Goal: Obtain resource: Download file/media

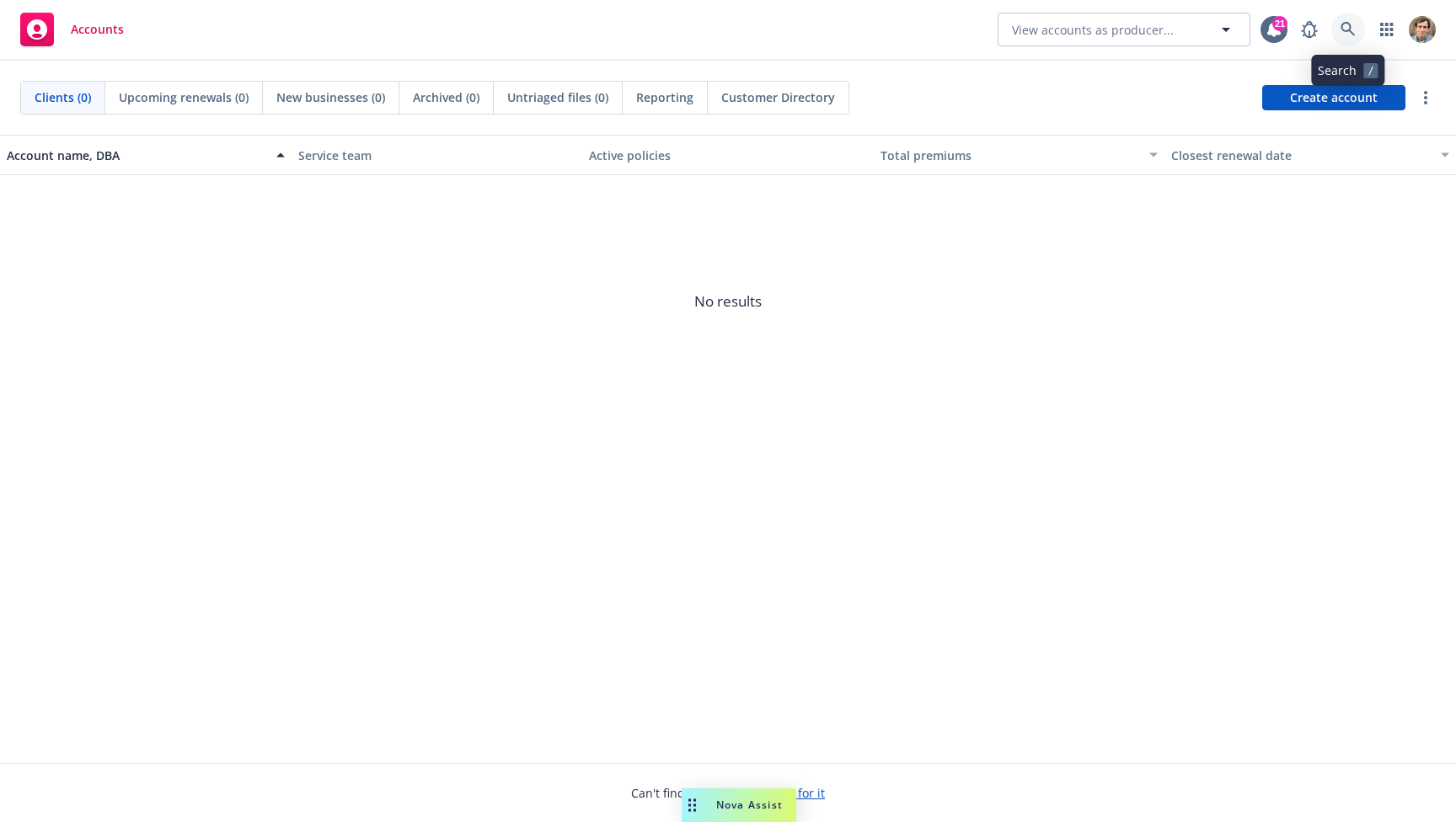
click at [1344, 25] on icon at bounding box center [1348, 29] width 15 height 15
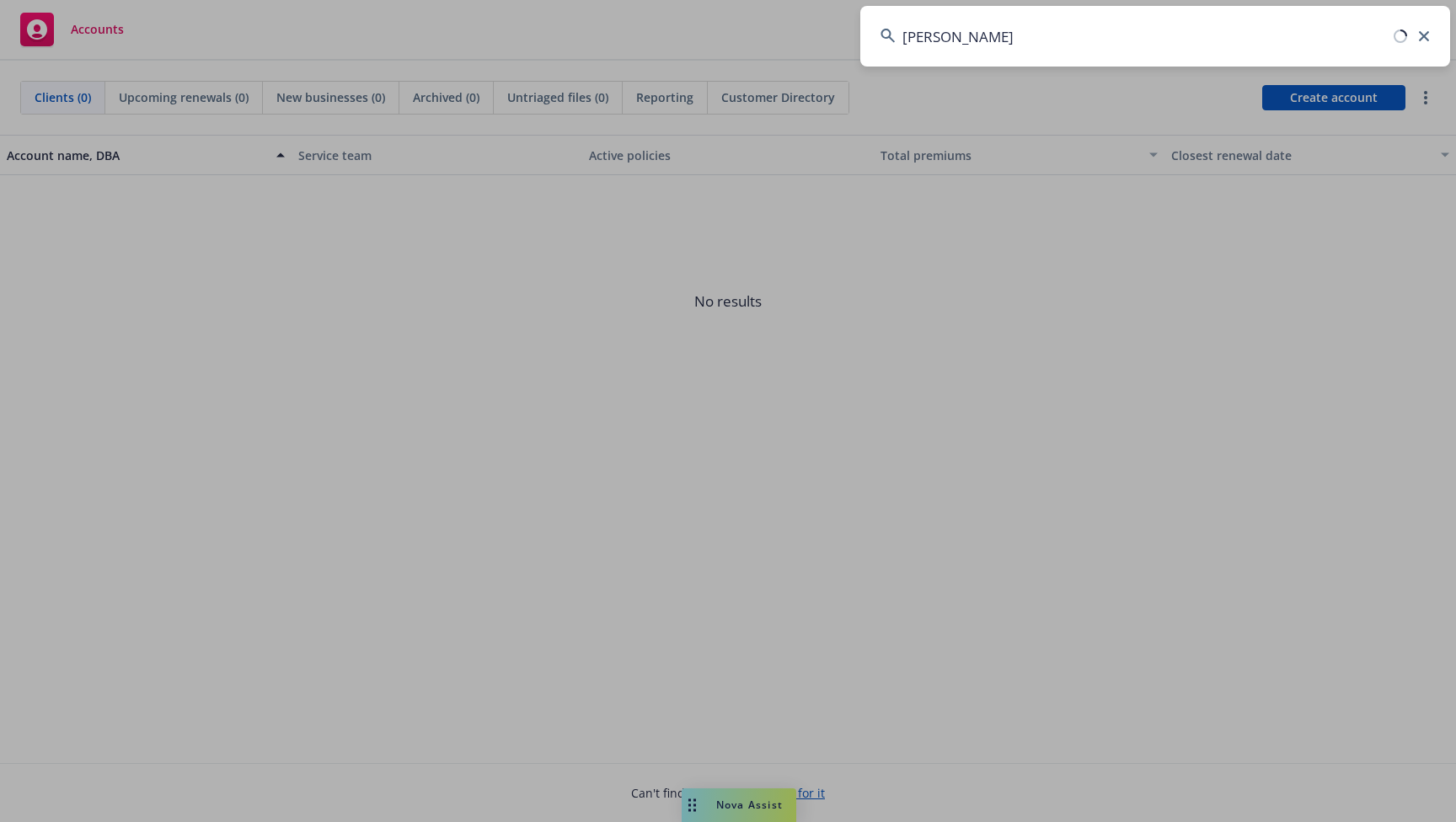
type input "[PERSON_NAME]"
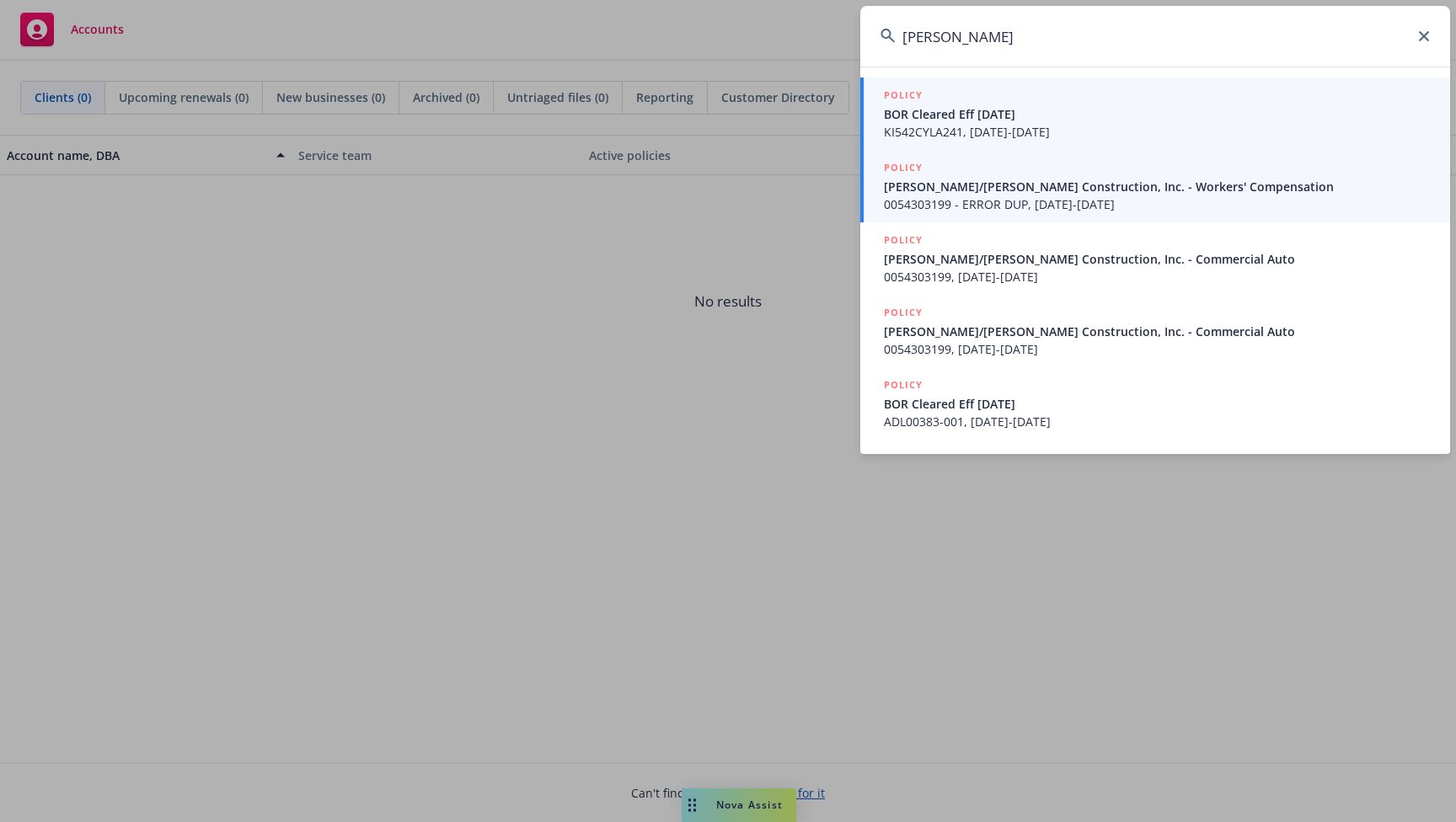
click at [1127, 194] on span "[PERSON_NAME]/[PERSON_NAME] Construction, Inc. - Workers' Compensation" at bounding box center [1156, 186] width 546 height 18
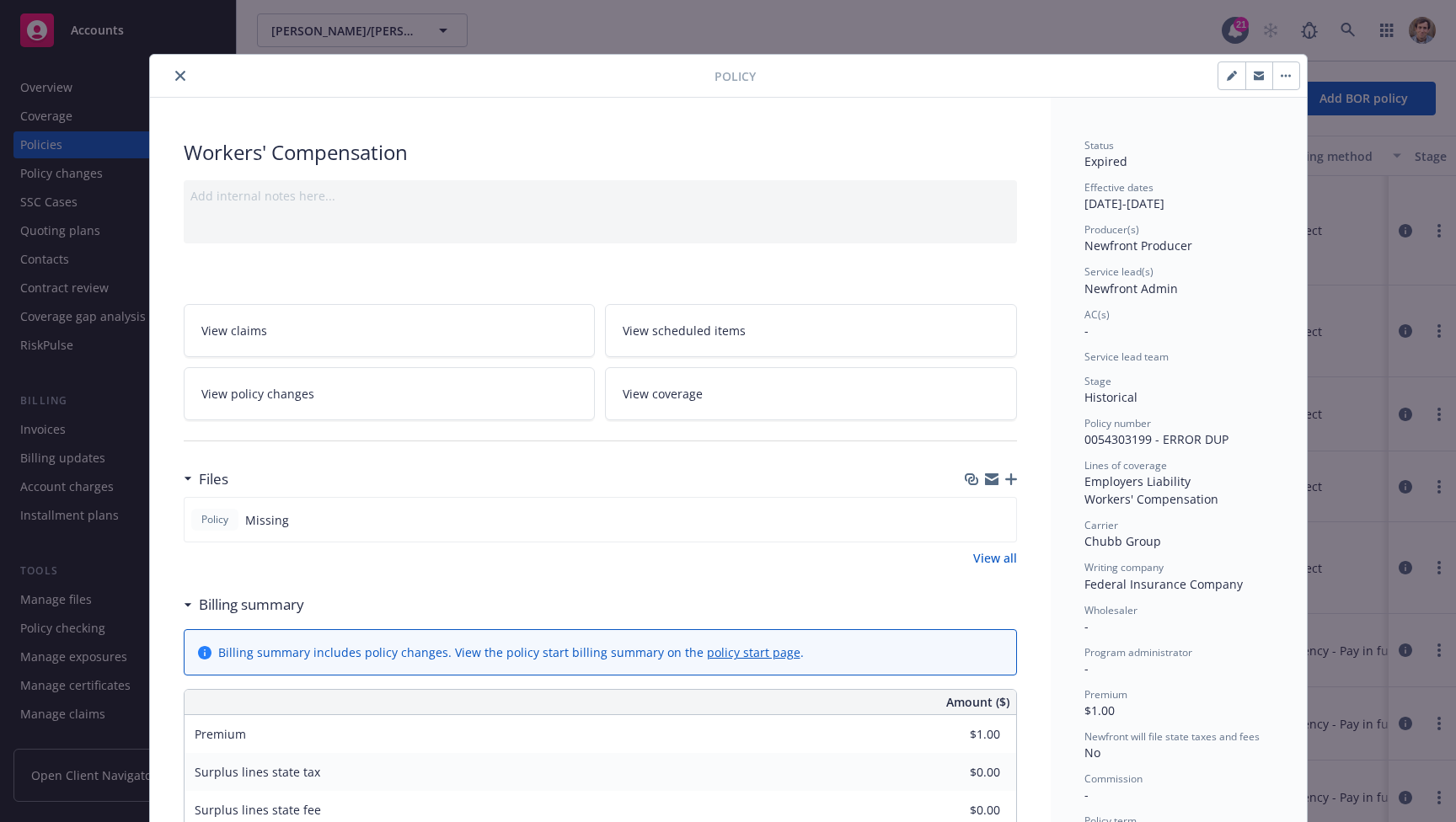
click at [176, 71] on icon "close" at bounding box center [180, 75] width 10 height 10
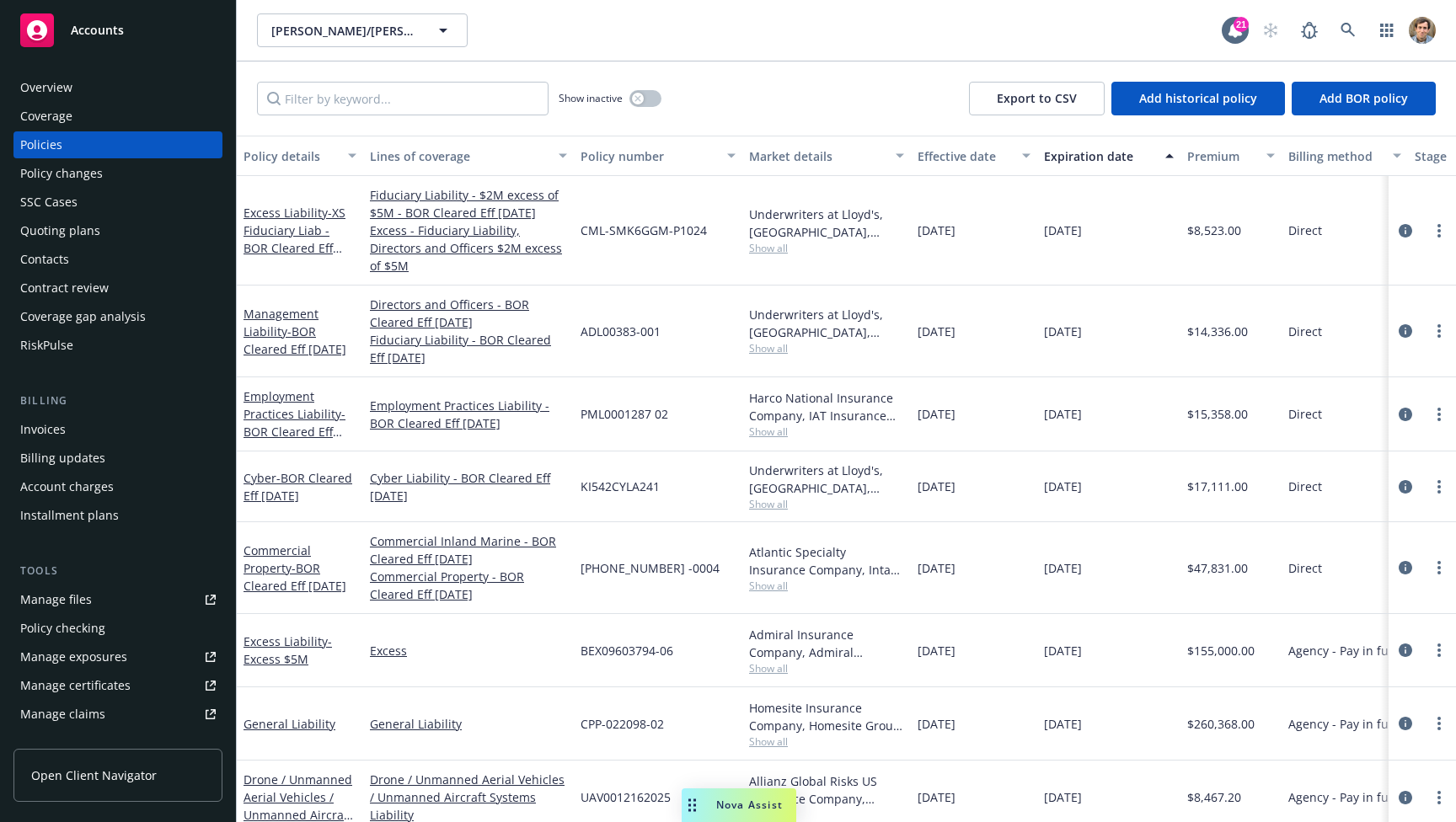
click at [83, 295] on div "Contract review" at bounding box center [64, 288] width 89 height 27
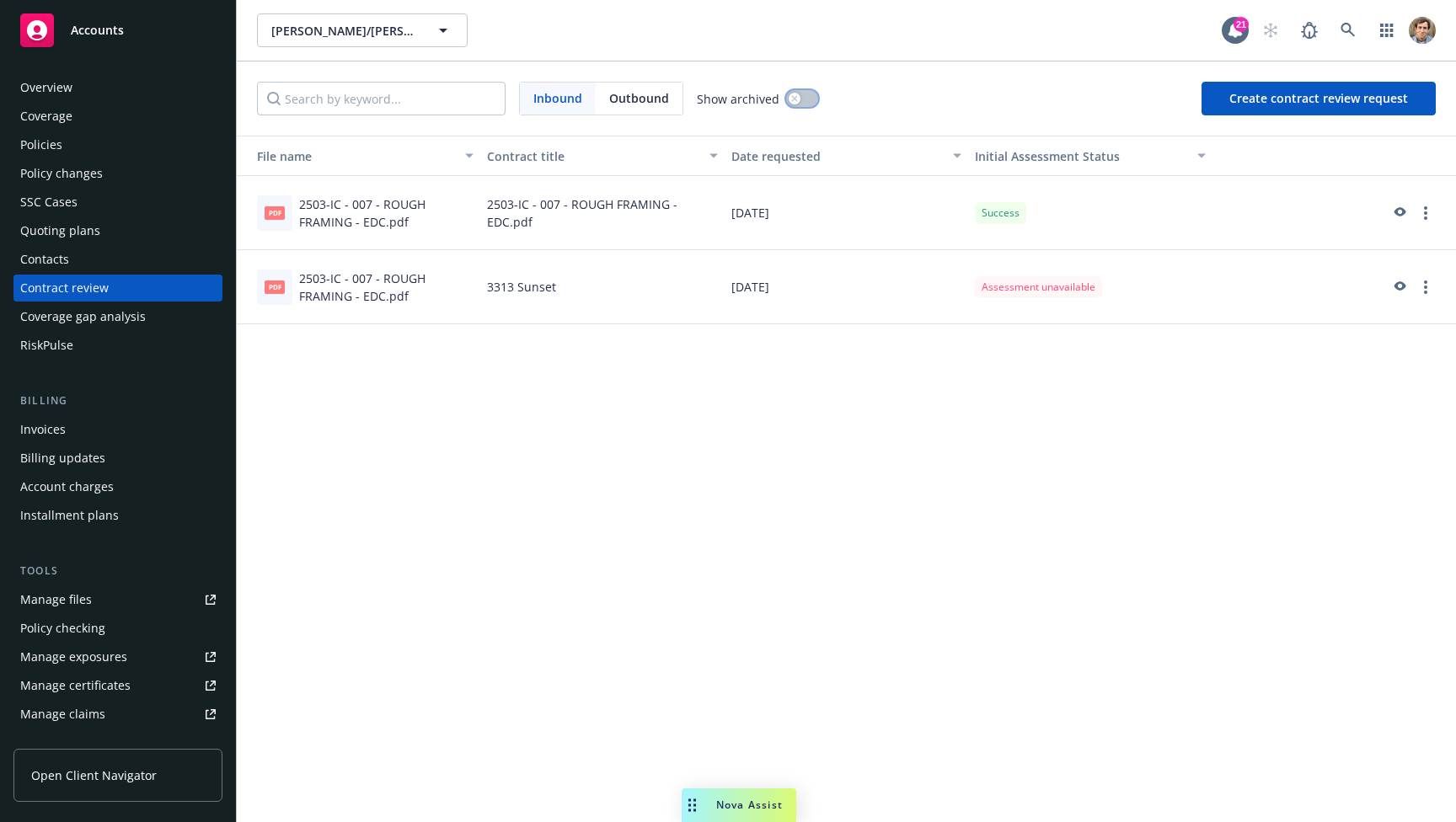
click at [800, 99] on button "button" at bounding box center [801, 99] width 32 height 17
click at [803, 99] on div "button" at bounding box center [809, 98] width 12 height 12
click at [1394, 214] on icon "preview" at bounding box center [1398, 213] width 15 height 12
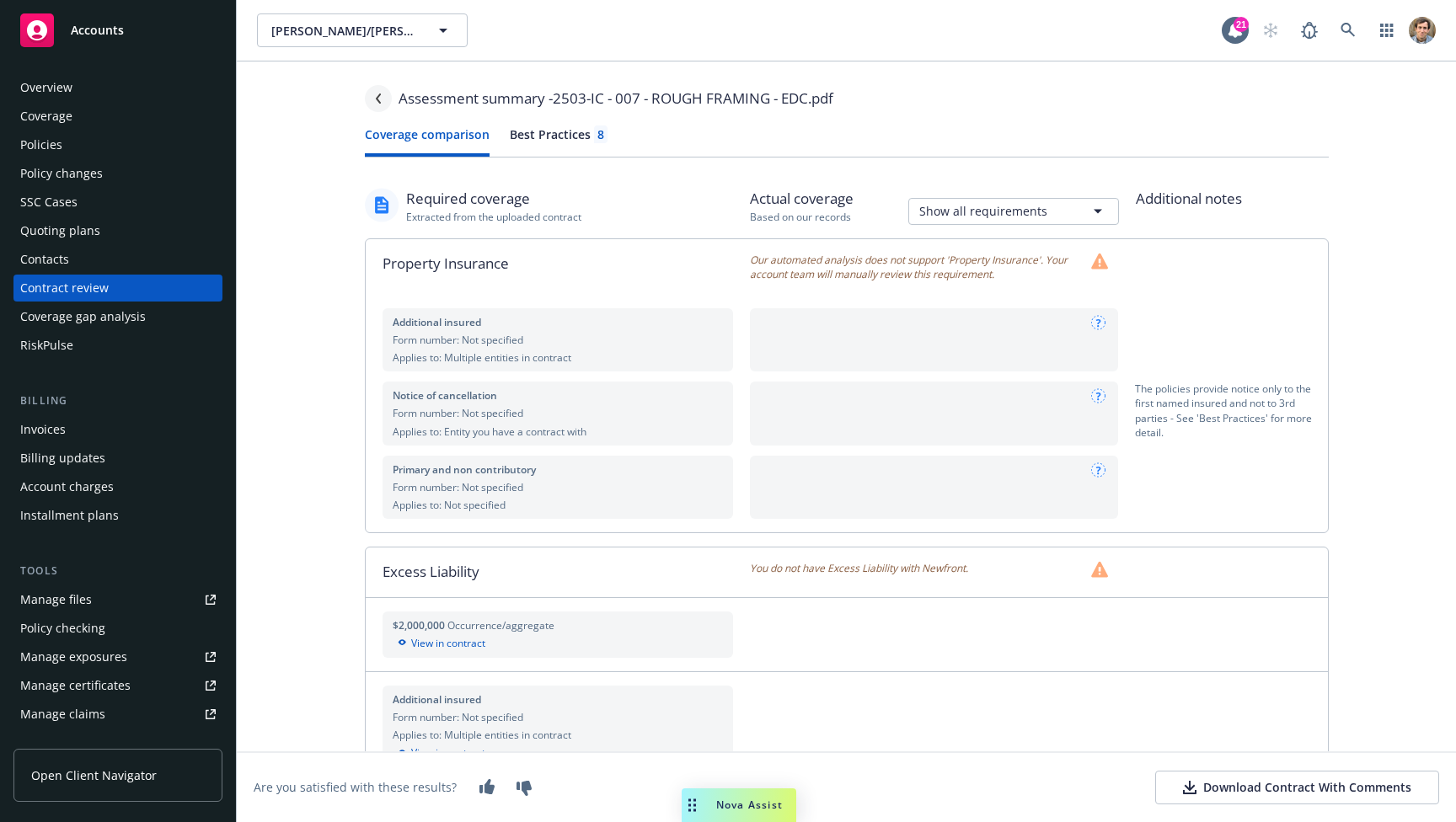
click at [374, 92] on link "Navigate back" at bounding box center [378, 99] width 27 height 27
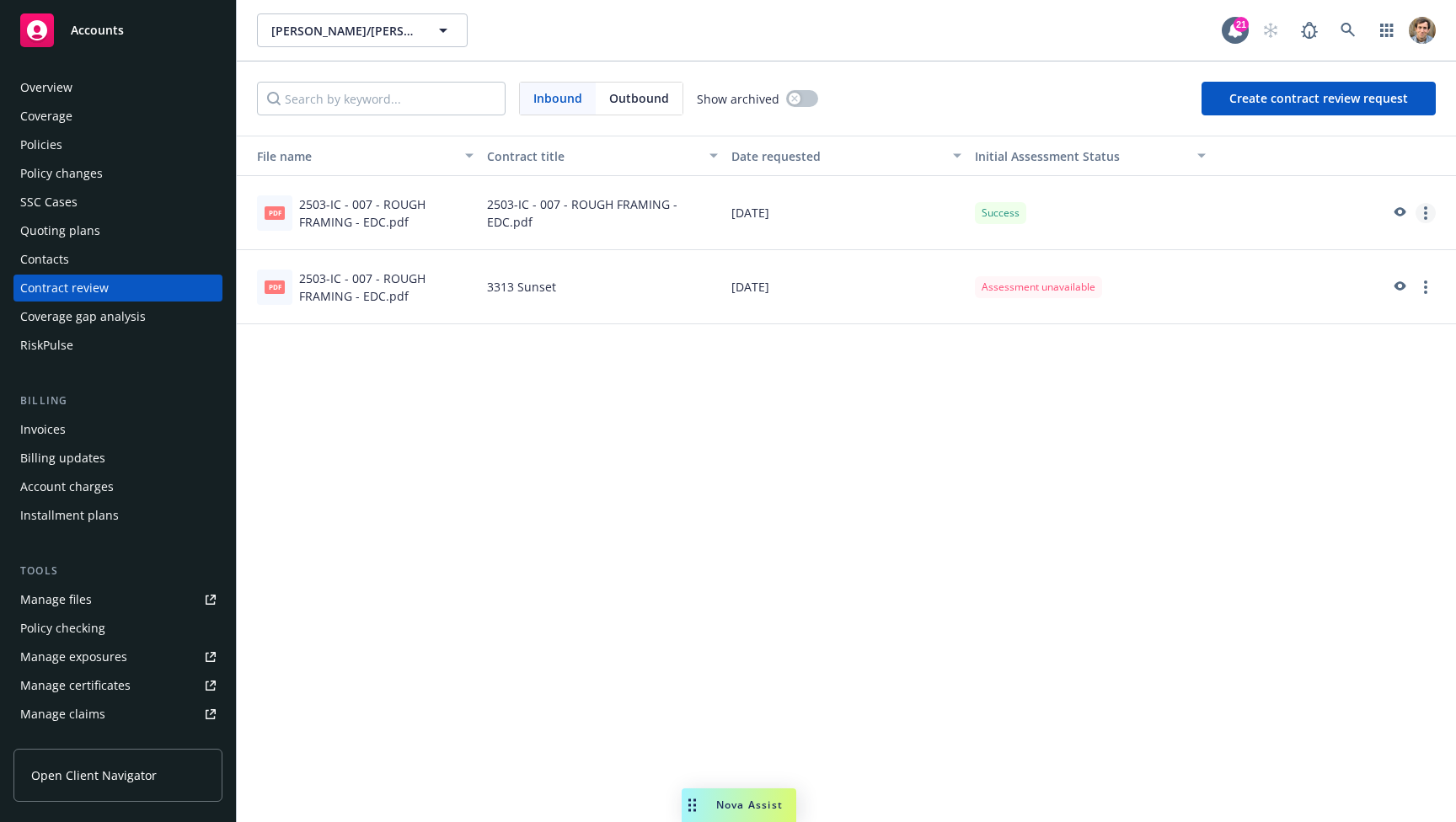
click at [1423, 220] on link "more" at bounding box center [1425, 213] width 20 height 20
click at [1333, 343] on link "Download contract file" at bounding box center [1332, 349] width 206 height 33
click at [627, 95] on span "Outbound" at bounding box center [639, 99] width 60 height 18
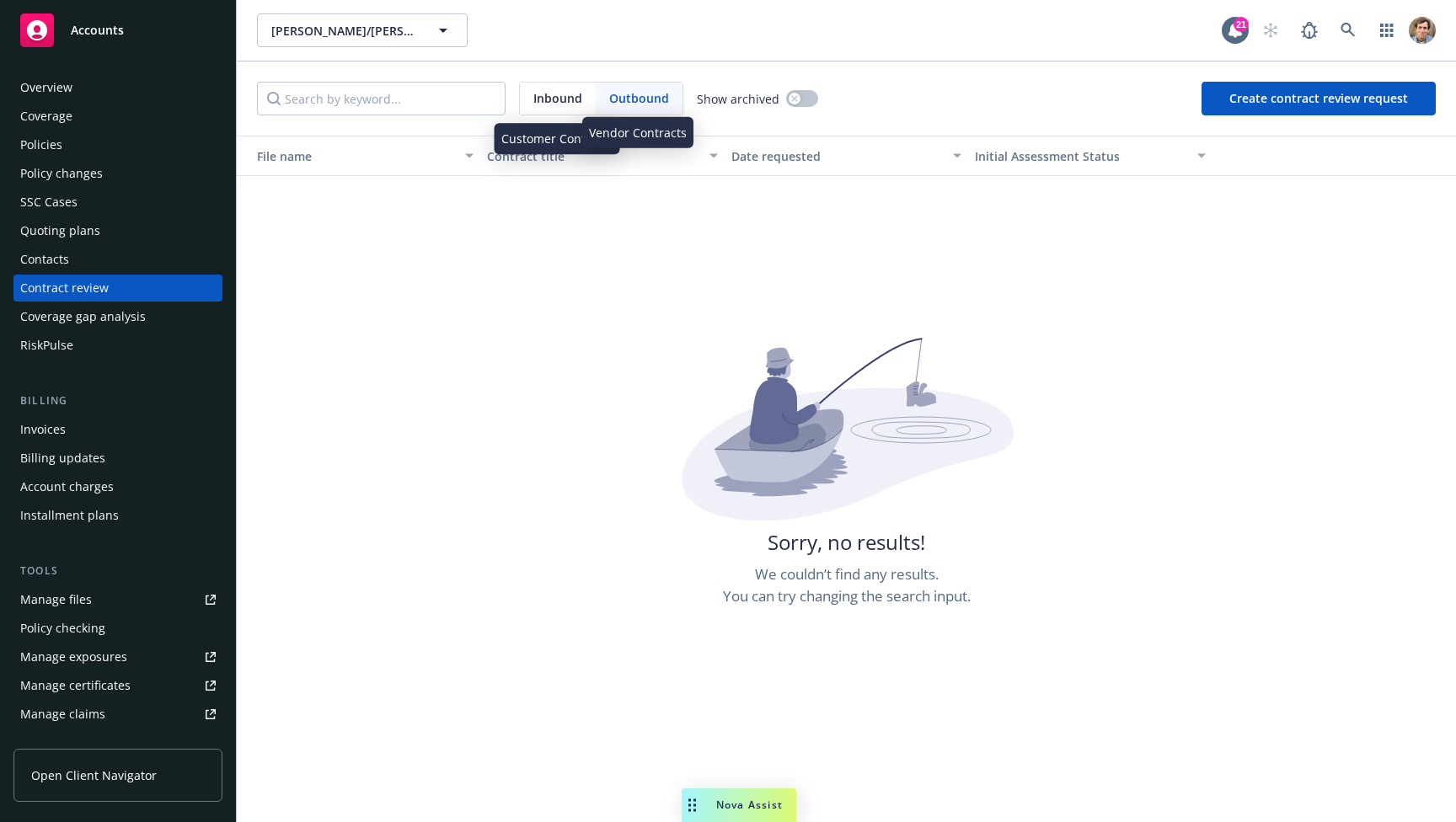
click at [567, 92] on span "Inbound" at bounding box center [558, 99] width 49 height 18
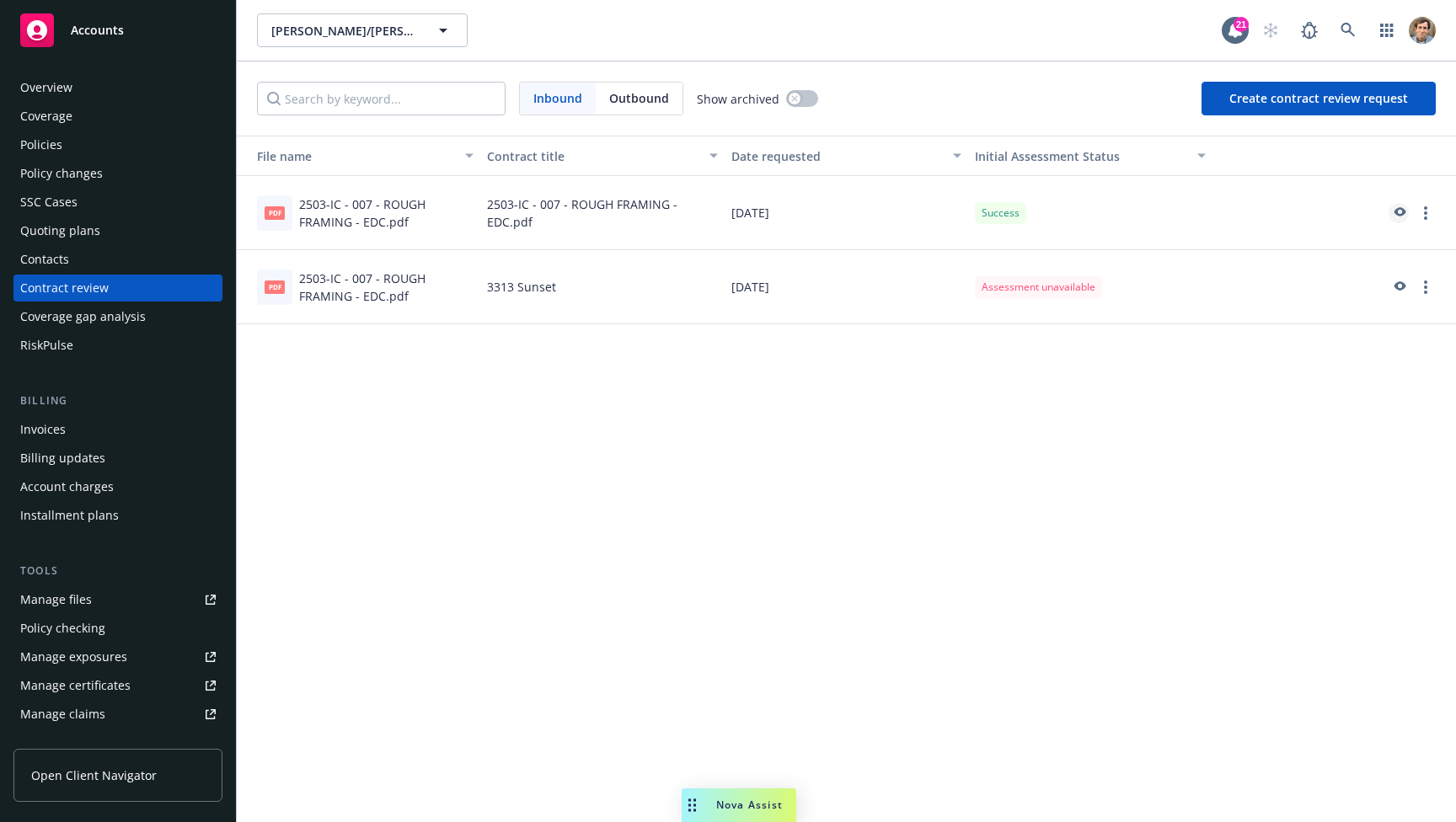
click at [1402, 213] on icon "preview" at bounding box center [1398, 213] width 15 height 12
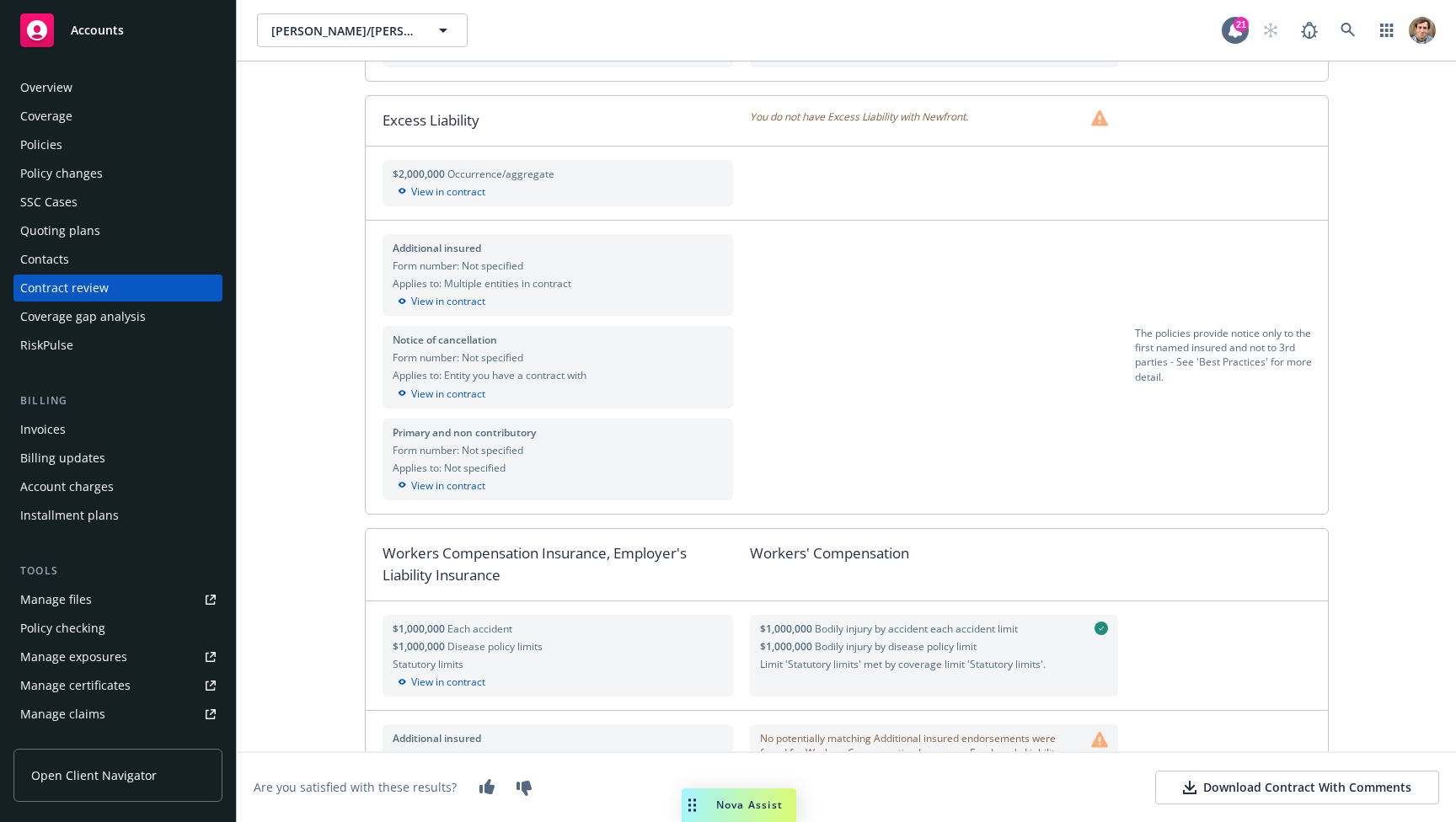
scroll to position [430, 0]
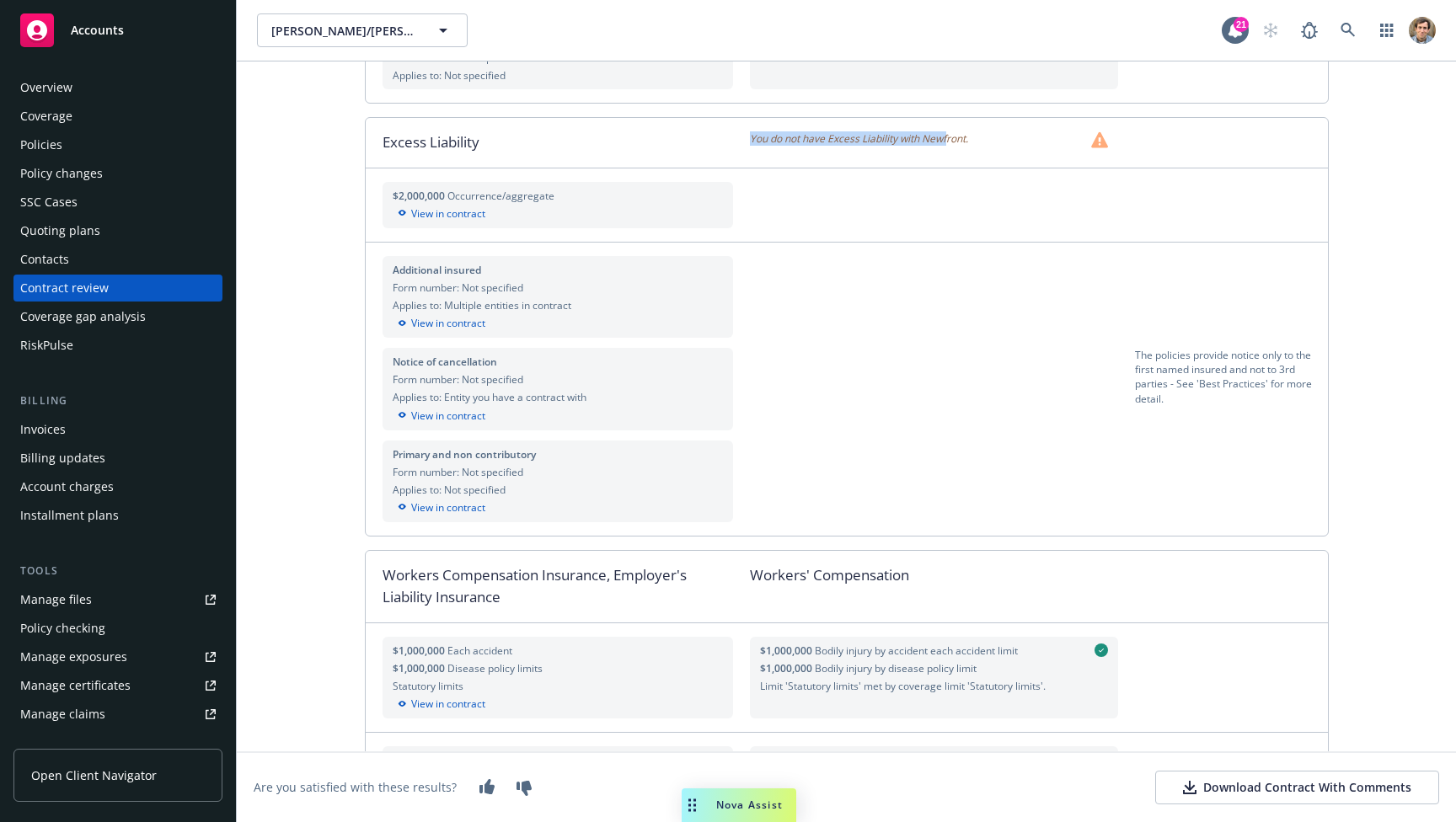
drag, startPoint x: 742, startPoint y: 136, endPoint x: 944, endPoint y: 138, distance: 202.0
click at [944, 138] on div "Excess Liability You do not have Excess Liability with Newfront." at bounding box center [847, 142] width 963 height 50
click at [944, 138] on span "You do not have Excess Liability with Newfront." at bounding box center [858, 139] width 218 height 17
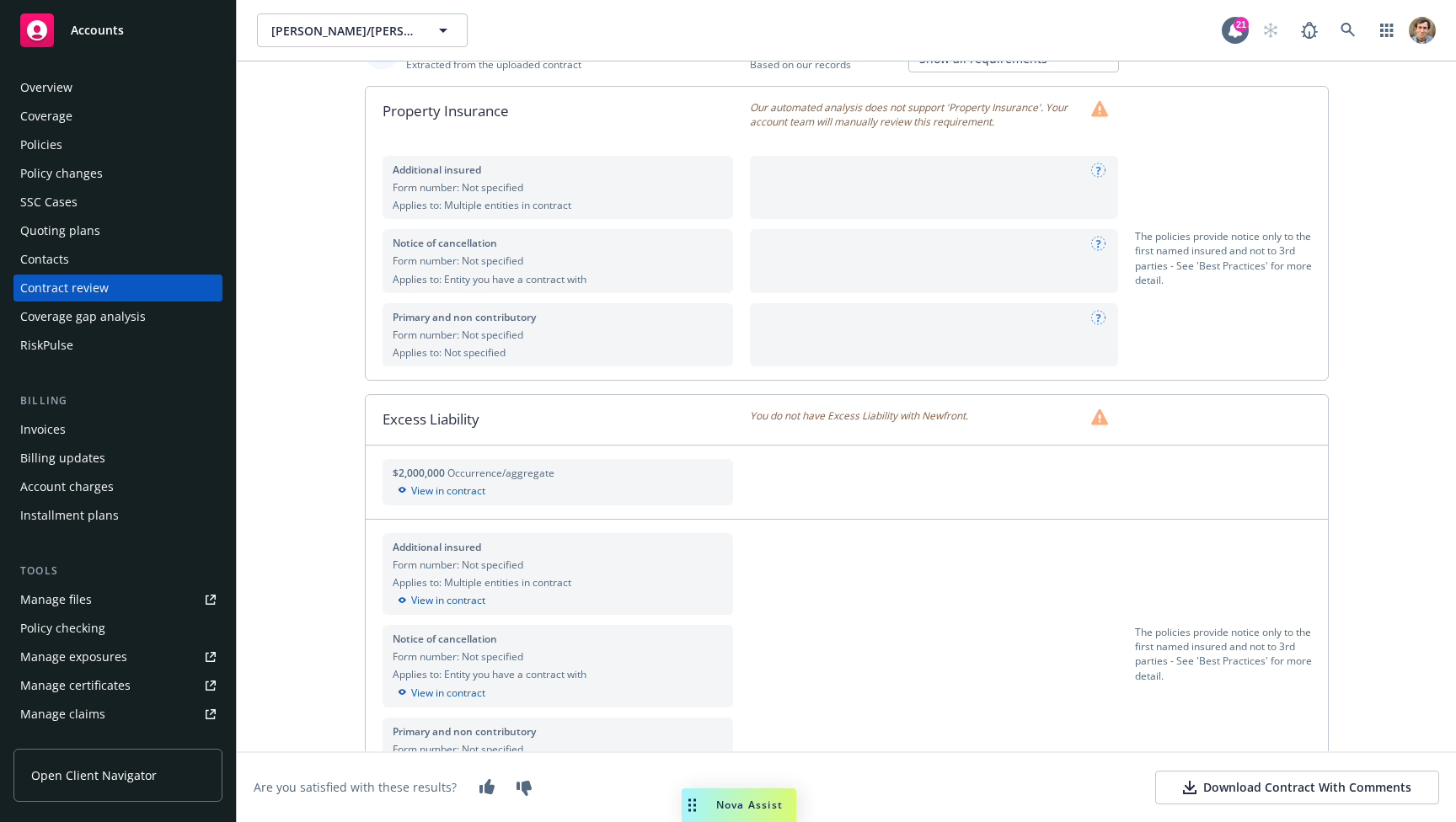
scroll to position [66, 0]
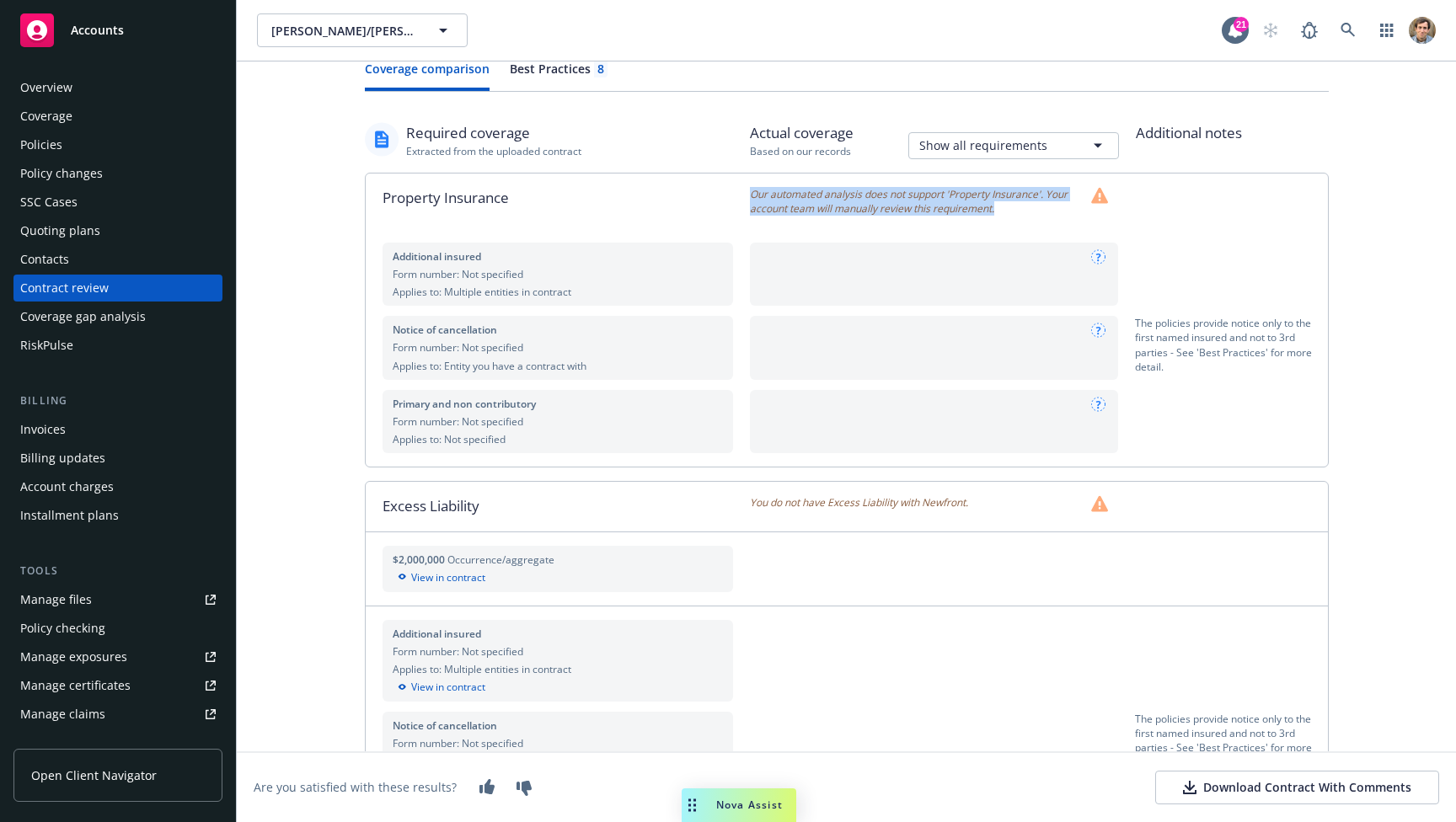
drag, startPoint x: 746, startPoint y: 192, endPoint x: 1010, endPoint y: 207, distance: 264.4
click at [1010, 207] on span "Our automated analysis does not support 'Property Insurance'. Your account team…" at bounding box center [916, 202] width 334 height 29
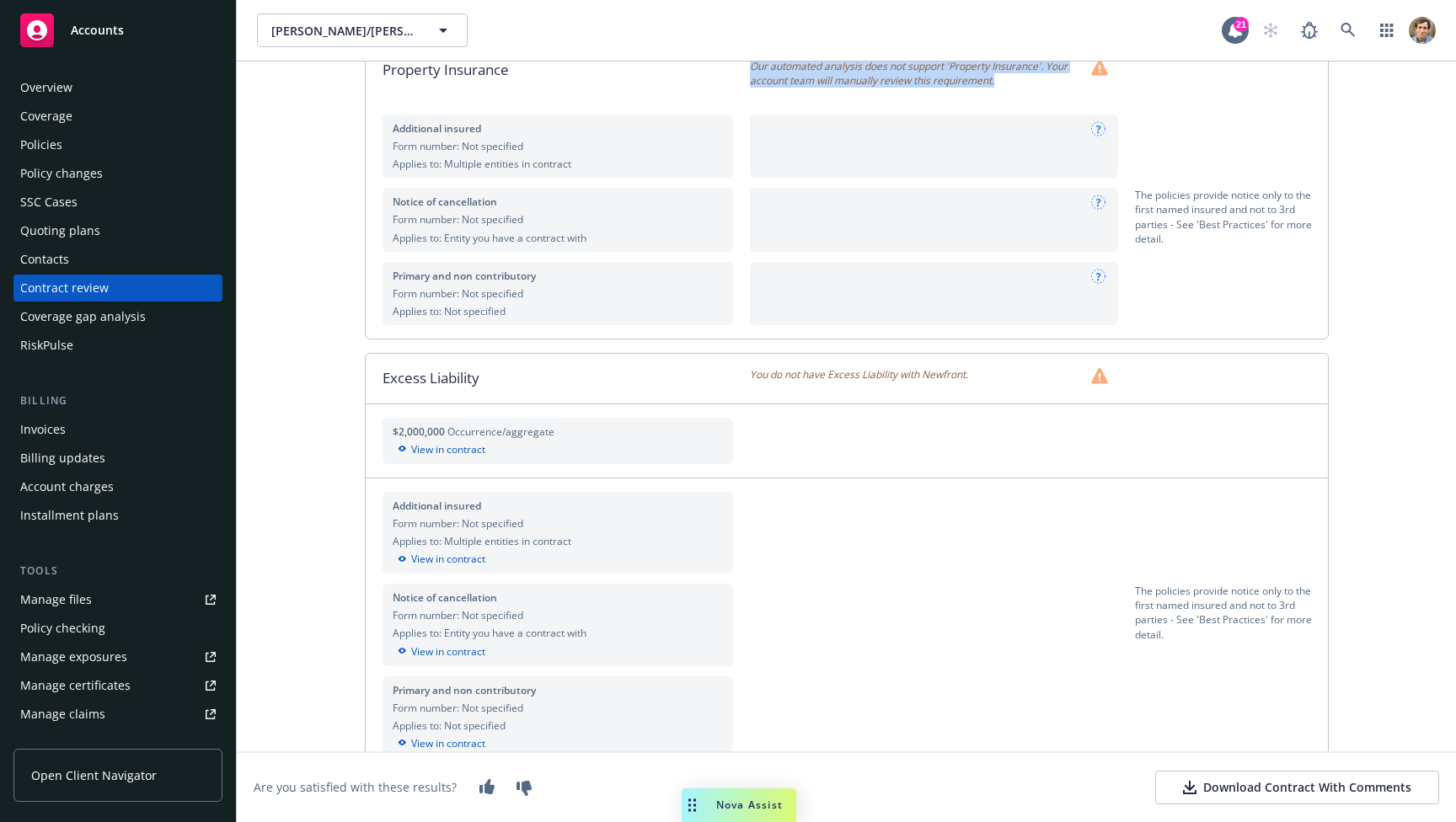
scroll to position [205, 0]
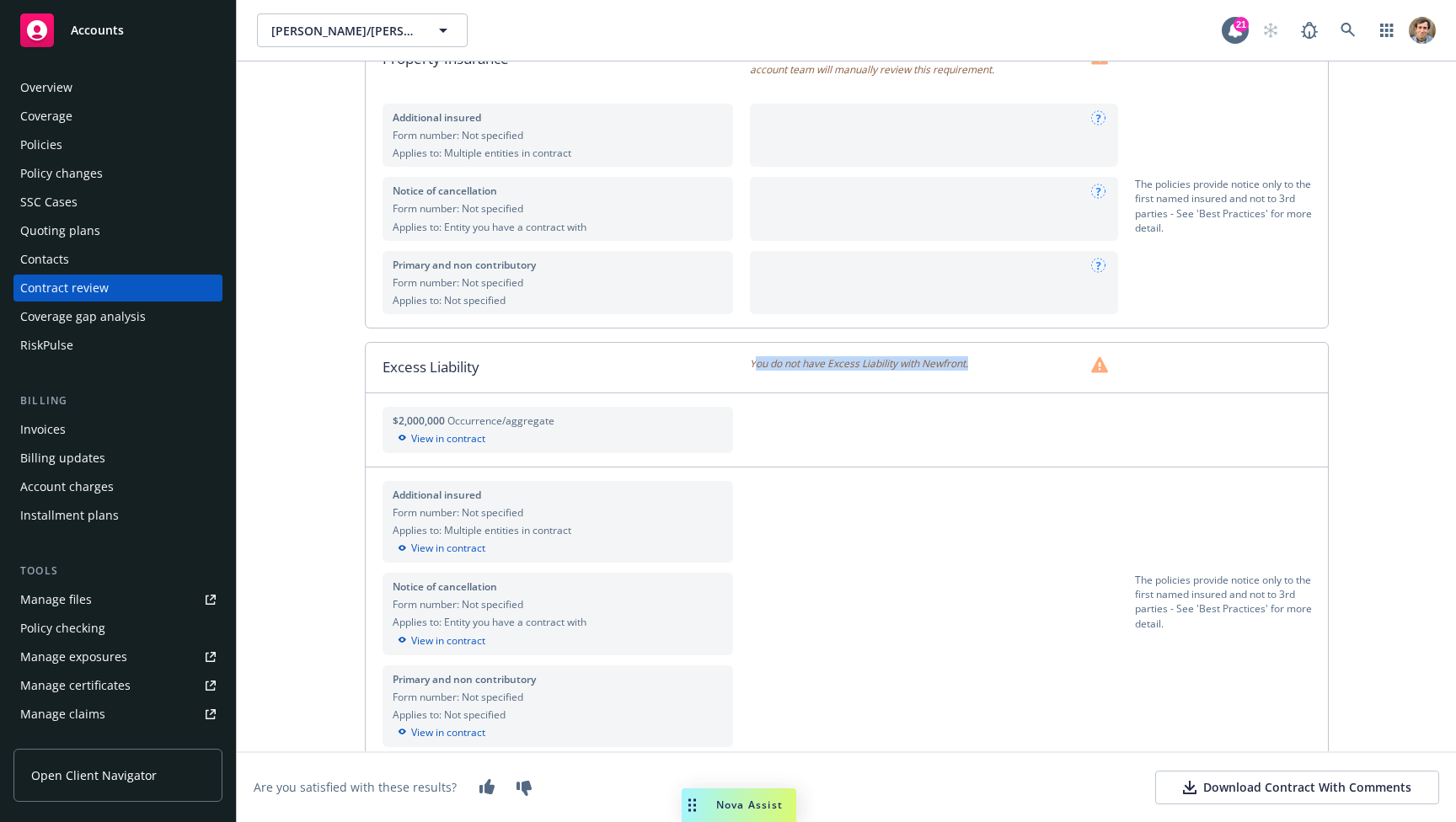
drag, startPoint x: 747, startPoint y: 358, endPoint x: 975, endPoint y: 359, distance: 228.0
click at [975, 359] on div "You do not have Excess Liability with Newfront." at bounding box center [942, 365] width 385 height 17
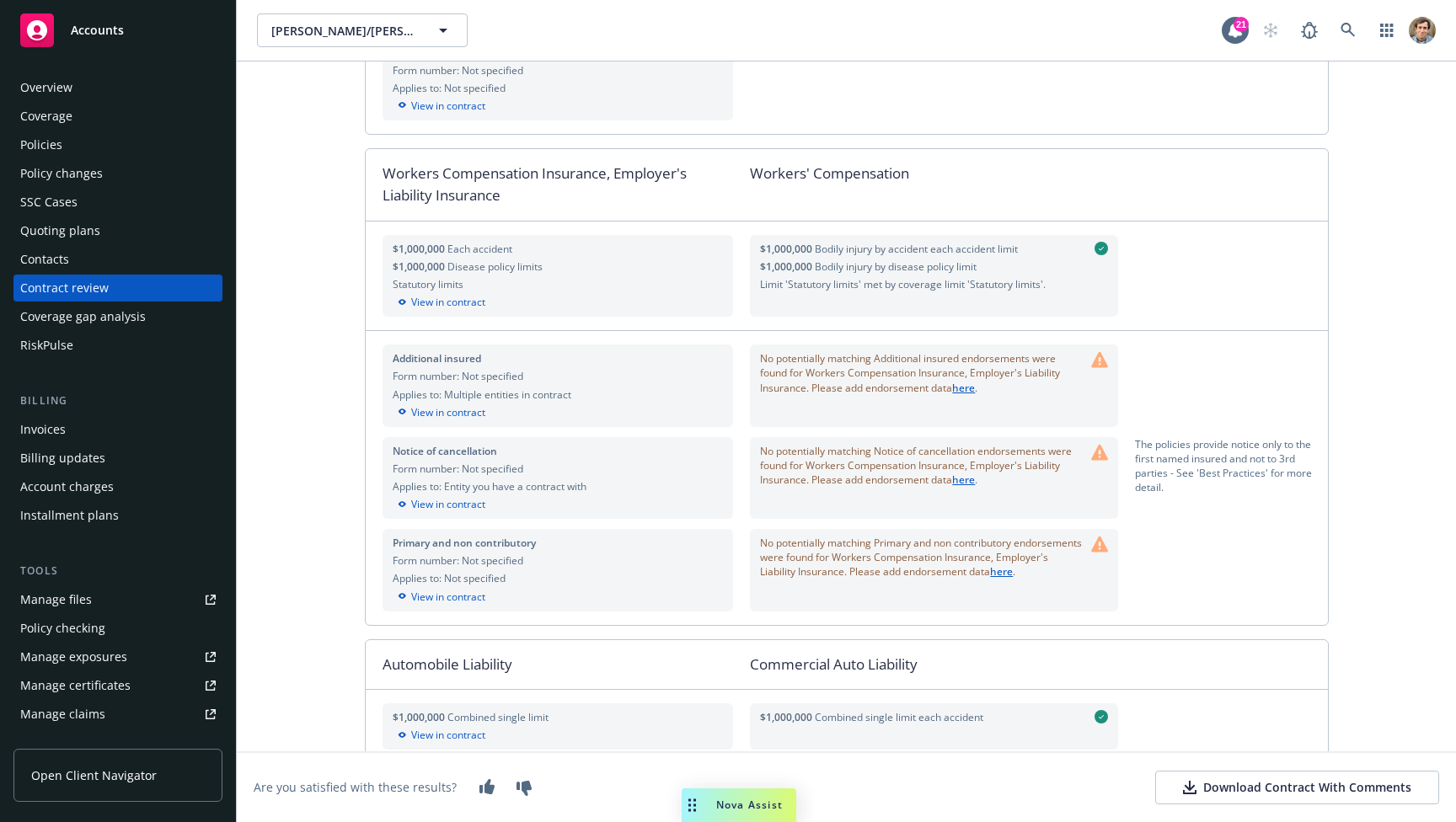
scroll to position [843, 0]
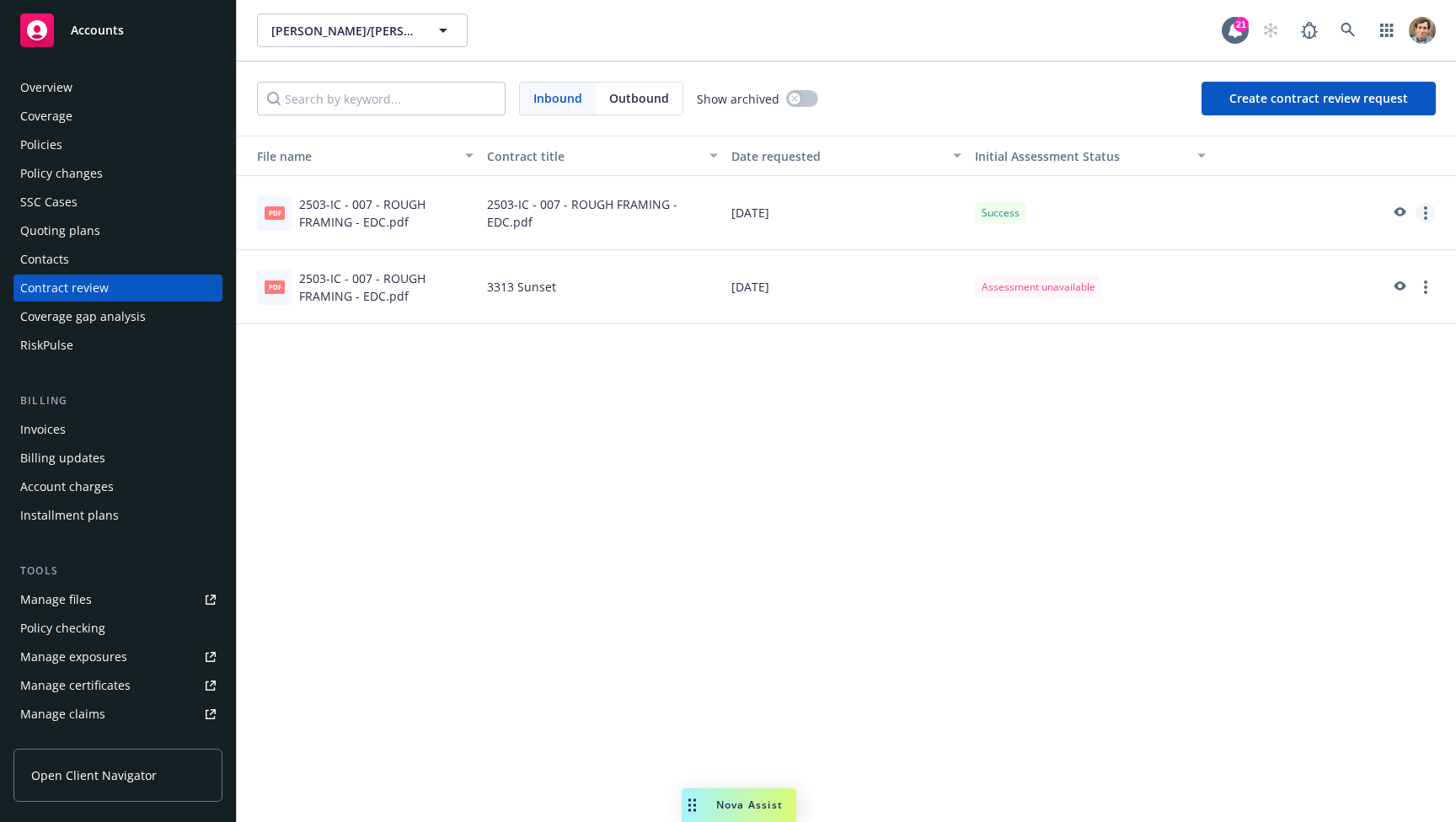
click at [1426, 218] on circle "more" at bounding box center [1426, 218] width 4 height 4
click at [619, 399] on div "File name Contract title Date requested Initial Assessment Status pdf 2503-IC -…" at bounding box center [846, 479] width 1220 height 686
click at [344, 210] on div "2503-IC - 007 - ROUGH FRAMING - EDC.pdf" at bounding box center [386, 213] width 175 height 35
click at [334, 216] on div "2503-IC - 007 - ROUGH FRAMING - EDC.pdf" at bounding box center [386, 213] width 175 height 35
click at [1394, 210] on icon "preview" at bounding box center [1398, 213] width 15 height 12
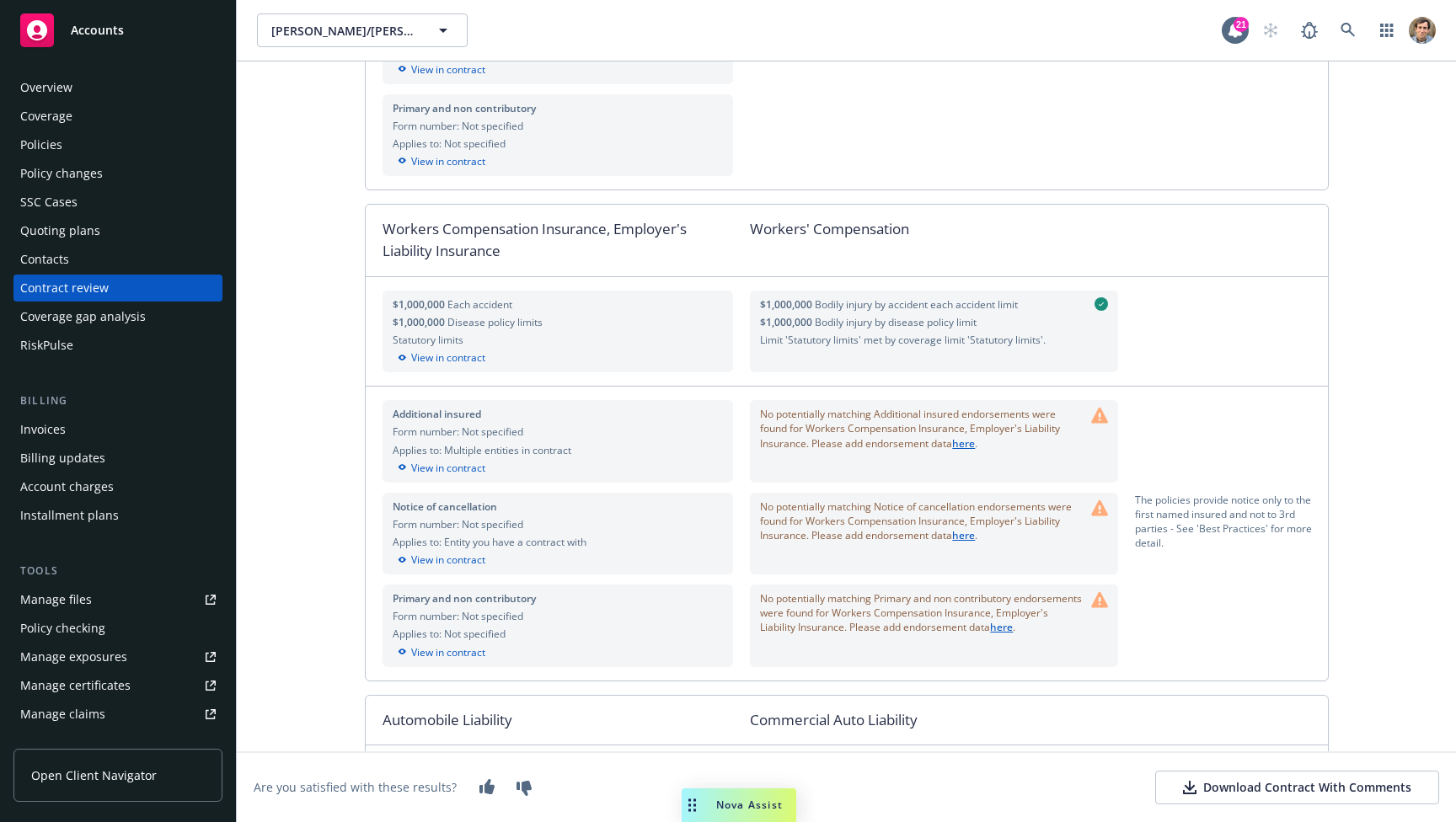
scroll to position [1615, 0]
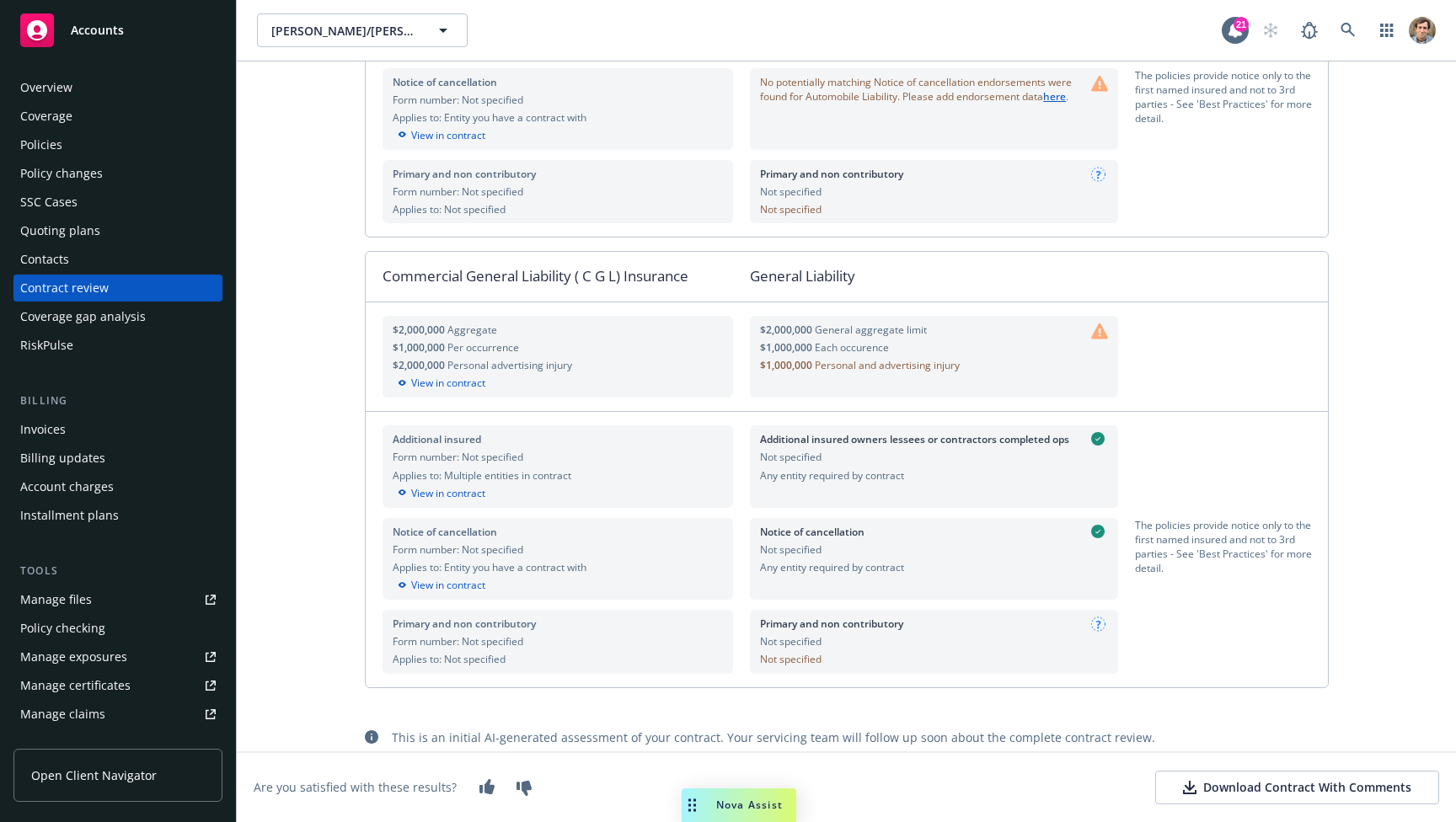
click at [1358, 790] on div "Download Contract With Comments" at bounding box center [1298, 788] width 228 height 17
click at [122, 280] on div "Contract review" at bounding box center [118, 288] width 196 height 27
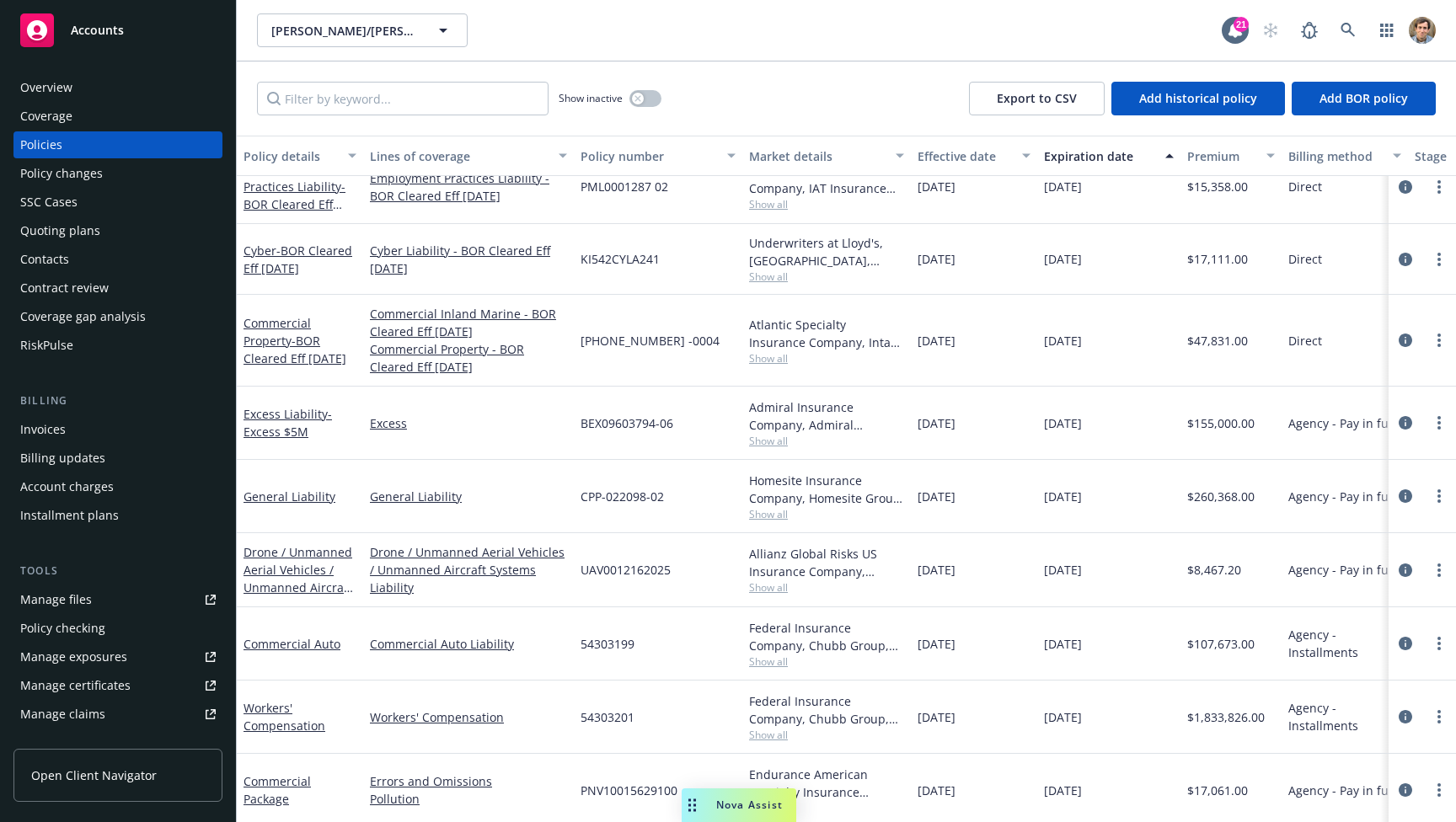
scroll to position [234, 0]
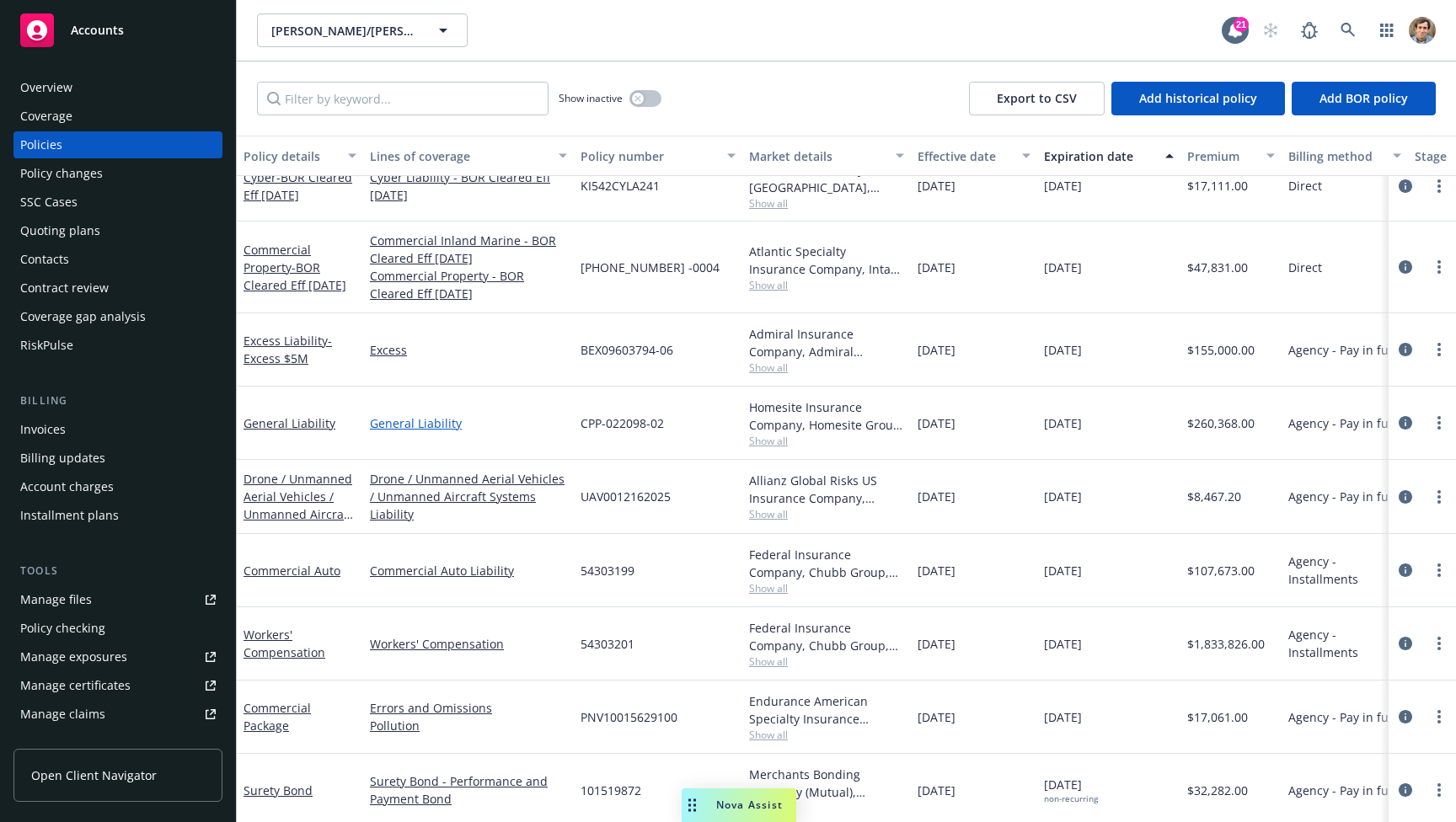
click at [446, 423] on link "General Liability" at bounding box center [469, 424] width 197 height 18
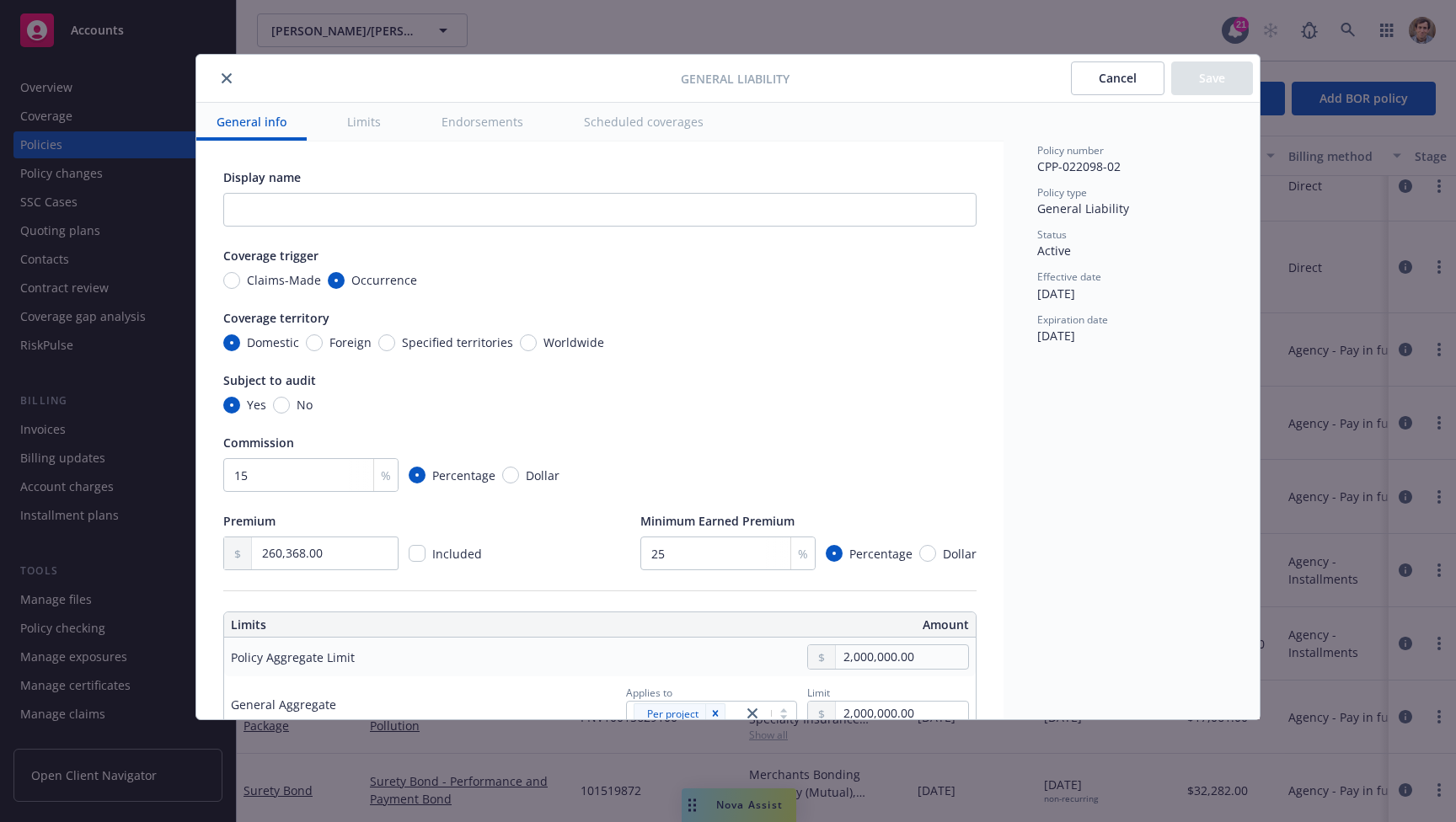
scroll to position [355, 0]
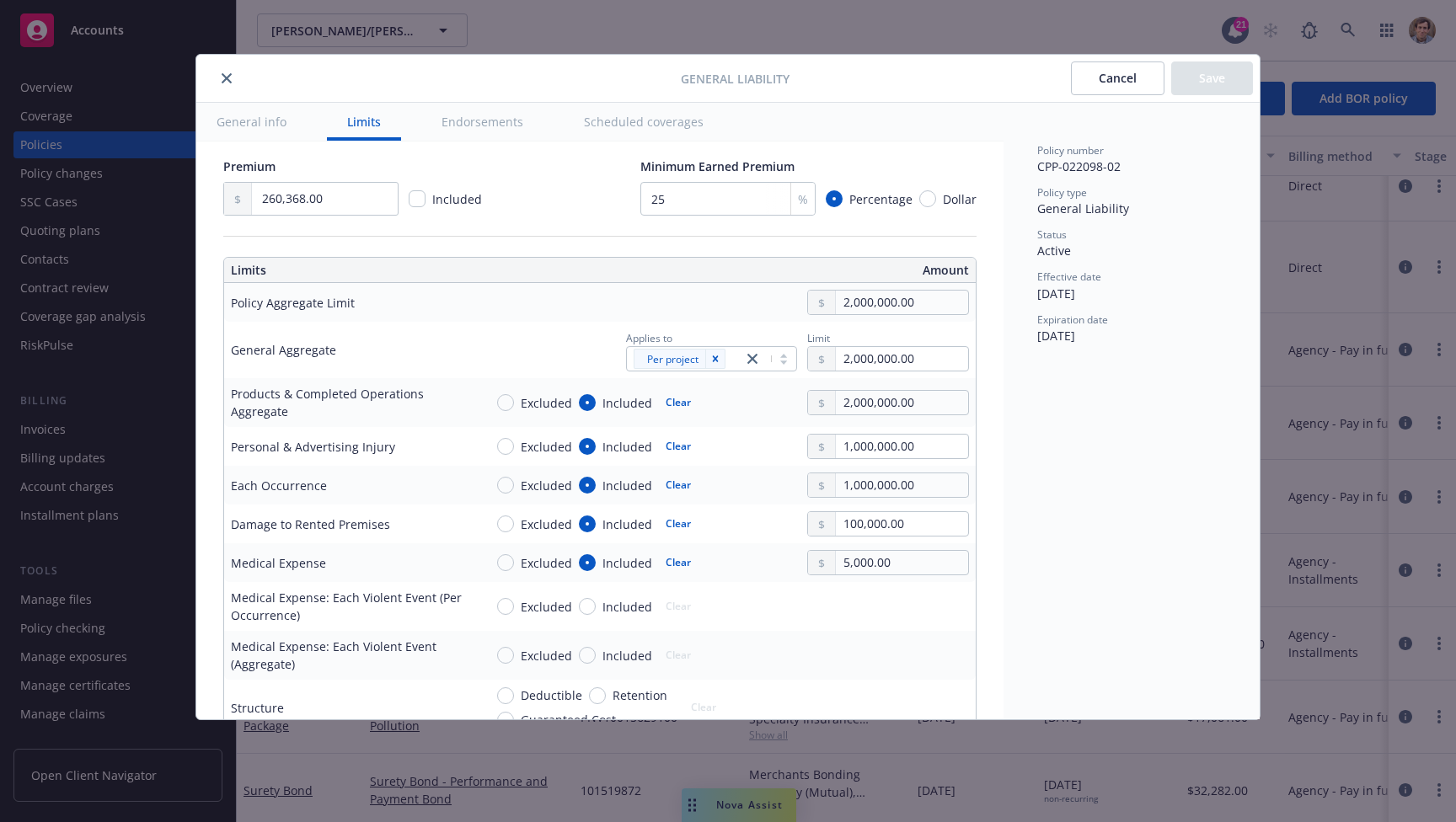
click at [217, 75] on button "close" at bounding box center [226, 78] width 20 height 20
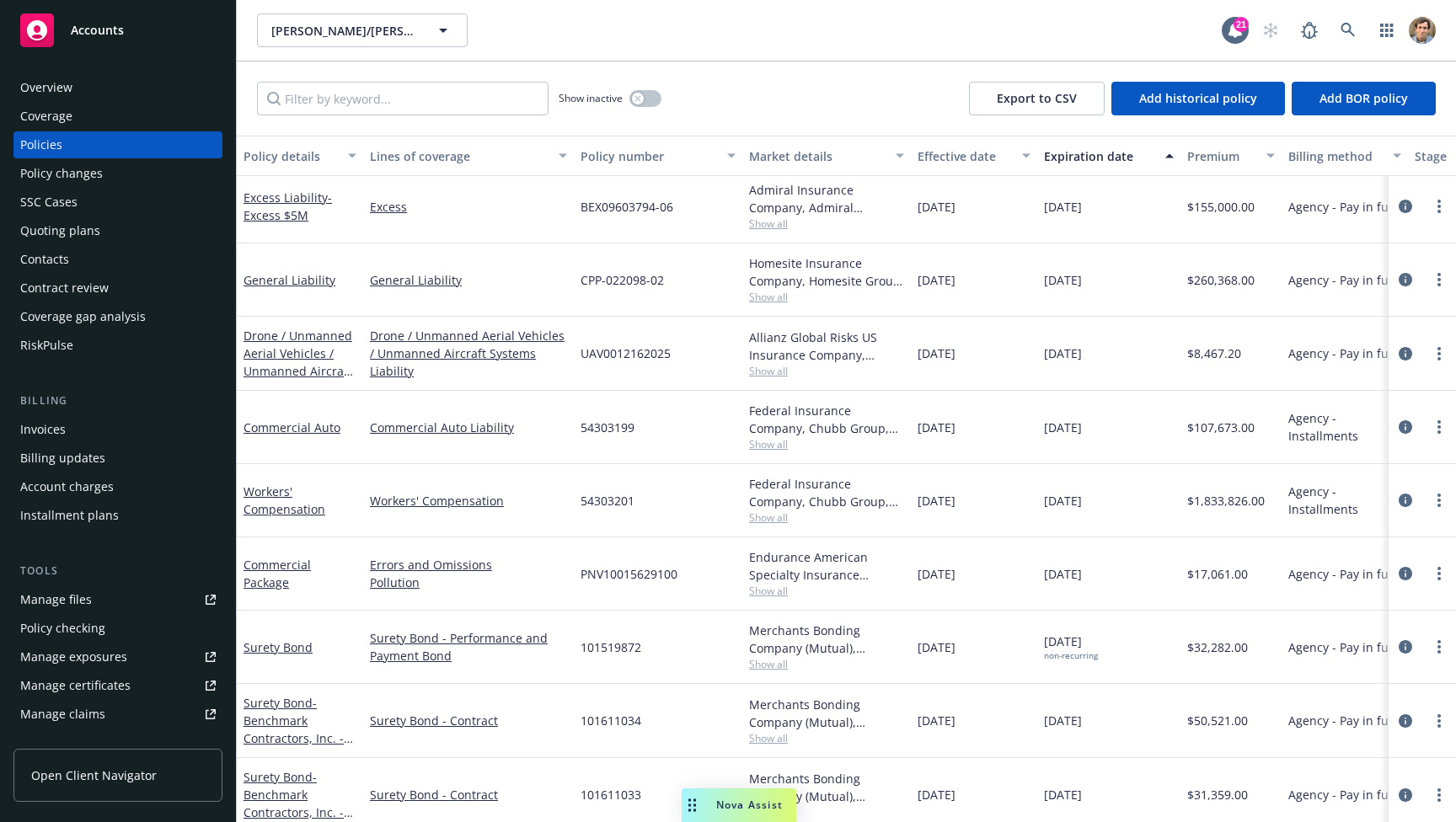
scroll to position [436, 0]
